Goal: Task Accomplishment & Management: Complete application form

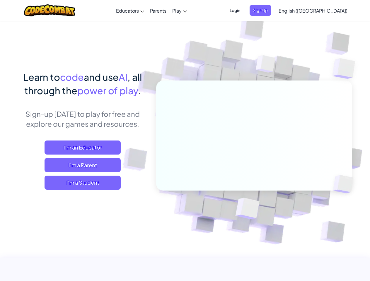
click at [244, 10] on span "Login" at bounding box center [235, 10] width 18 height 11
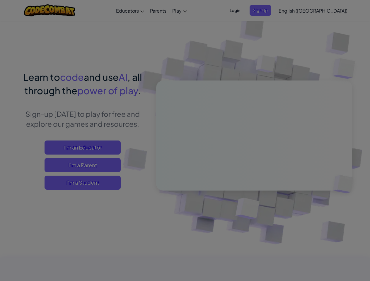
click at [0, 0] on input "Email or Username :" at bounding box center [0, 0] width 0 height 0
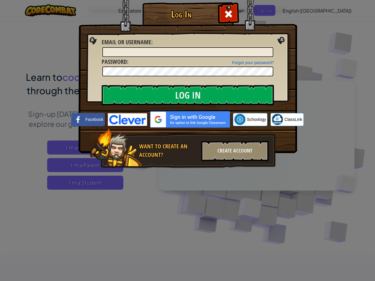
click at [296, 10] on div "Log In Unknown Error Email or Username : Forgot your password? Password : Log I…" at bounding box center [187, 140] width 375 height 281
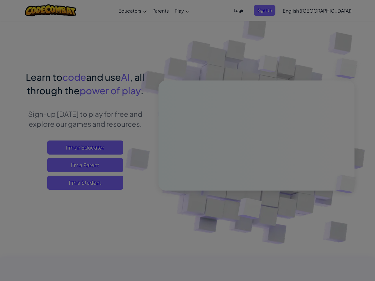
click at [296, 10] on div "Log In Unknown Error Email or Username : Forgot your password? Password : Log I…" at bounding box center [187, 140] width 375 height 281
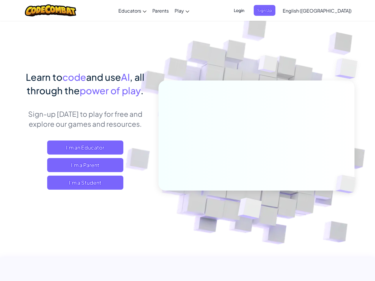
click at [328, 11] on div at bounding box center [187, 140] width 375 height 281
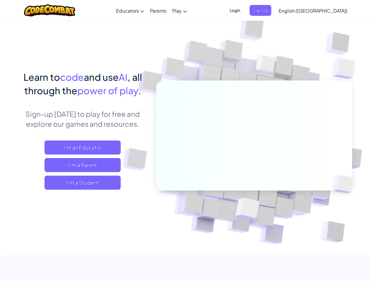
click at [83, 183] on span "I'm a Student" at bounding box center [83, 183] width 76 height 14
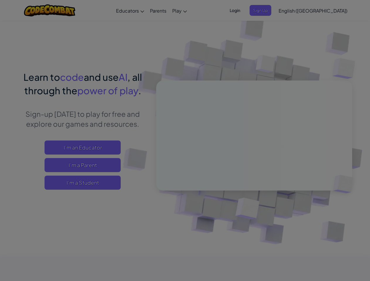
click at [0, 0] on div "Have a Class Code? Yes, I have a Class Code! Enter it here: Continue No, I don'…" at bounding box center [0, 0] width 0 height 0
